Goal: Transaction & Acquisition: Purchase product/service

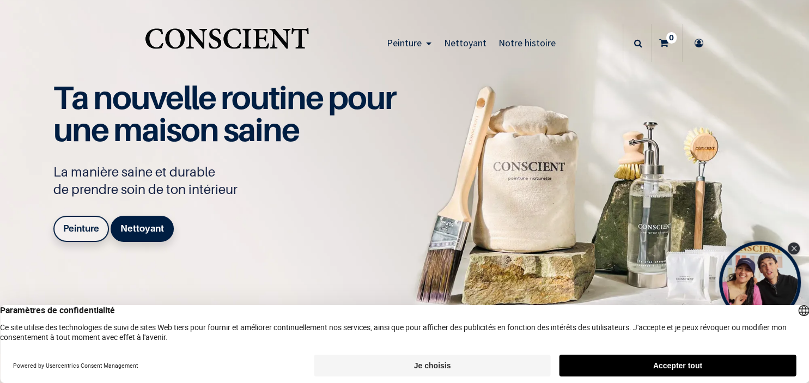
click at [614, 369] on button "Accepter tout" at bounding box center [677, 366] width 236 height 22
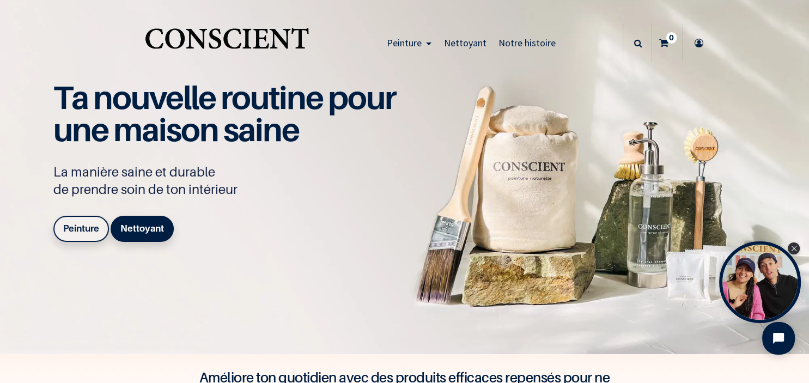
click at [76, 226] on b "Peinture" at bounding box center [81, 228] width 36 height 11
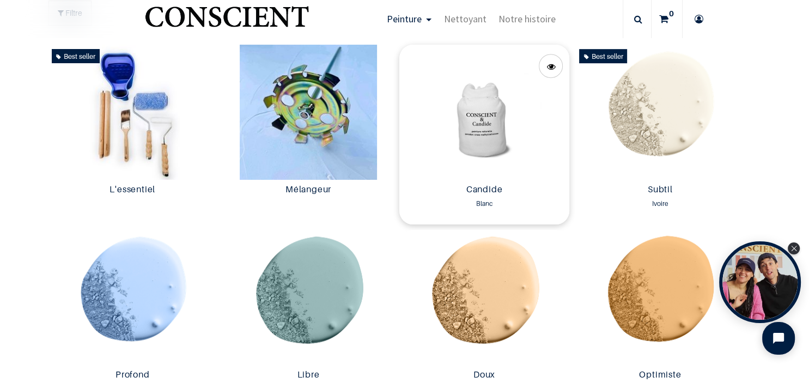
scroll to position [565, 0]
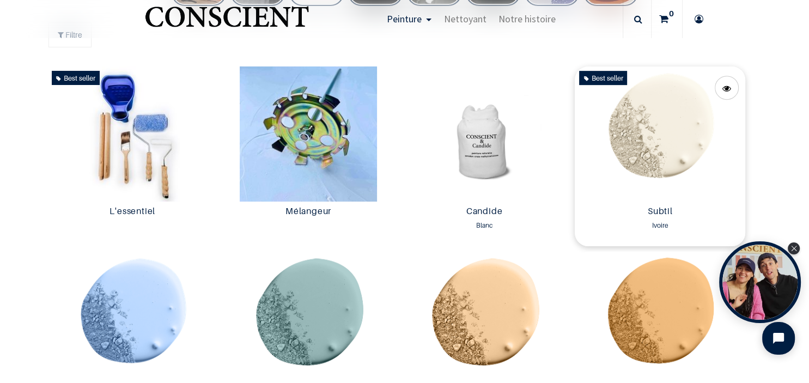
click at [639, 148] on img at bounding box center [660, 133] width 171 height 135
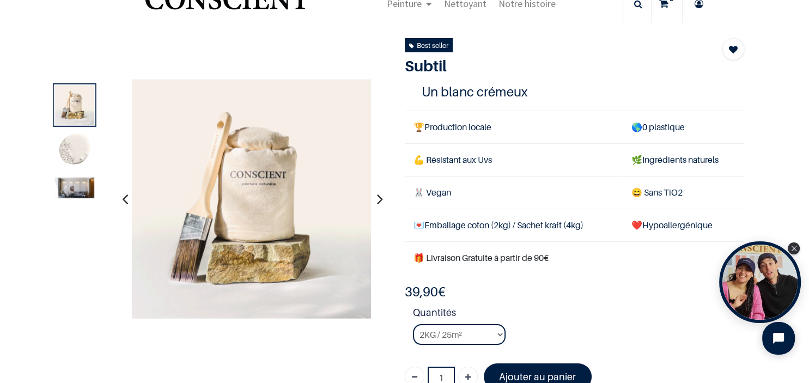
scroll to position [63, 0]
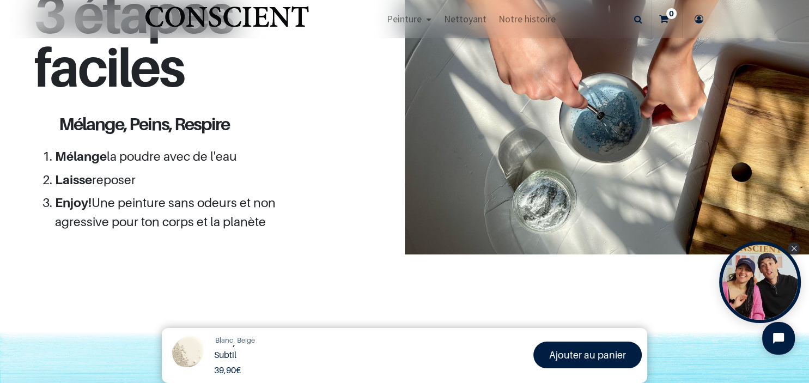
scroll to position [1004, 0]
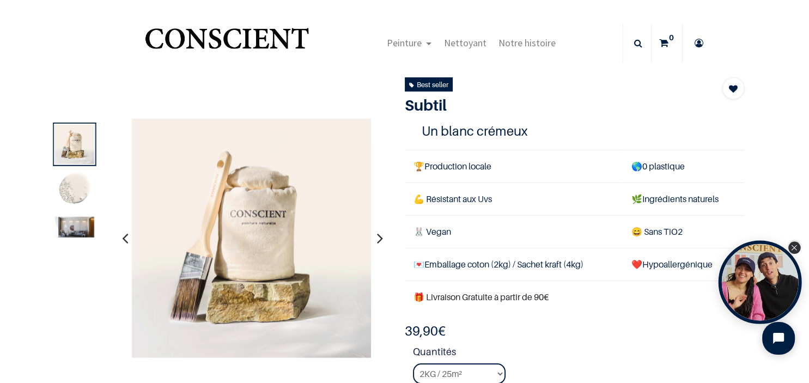
click at [796, 248] on icon "Close Tolstoy widget" at bounding box center [794, 247] width 6 height 5
